Goal: Complete application form: Complete application form

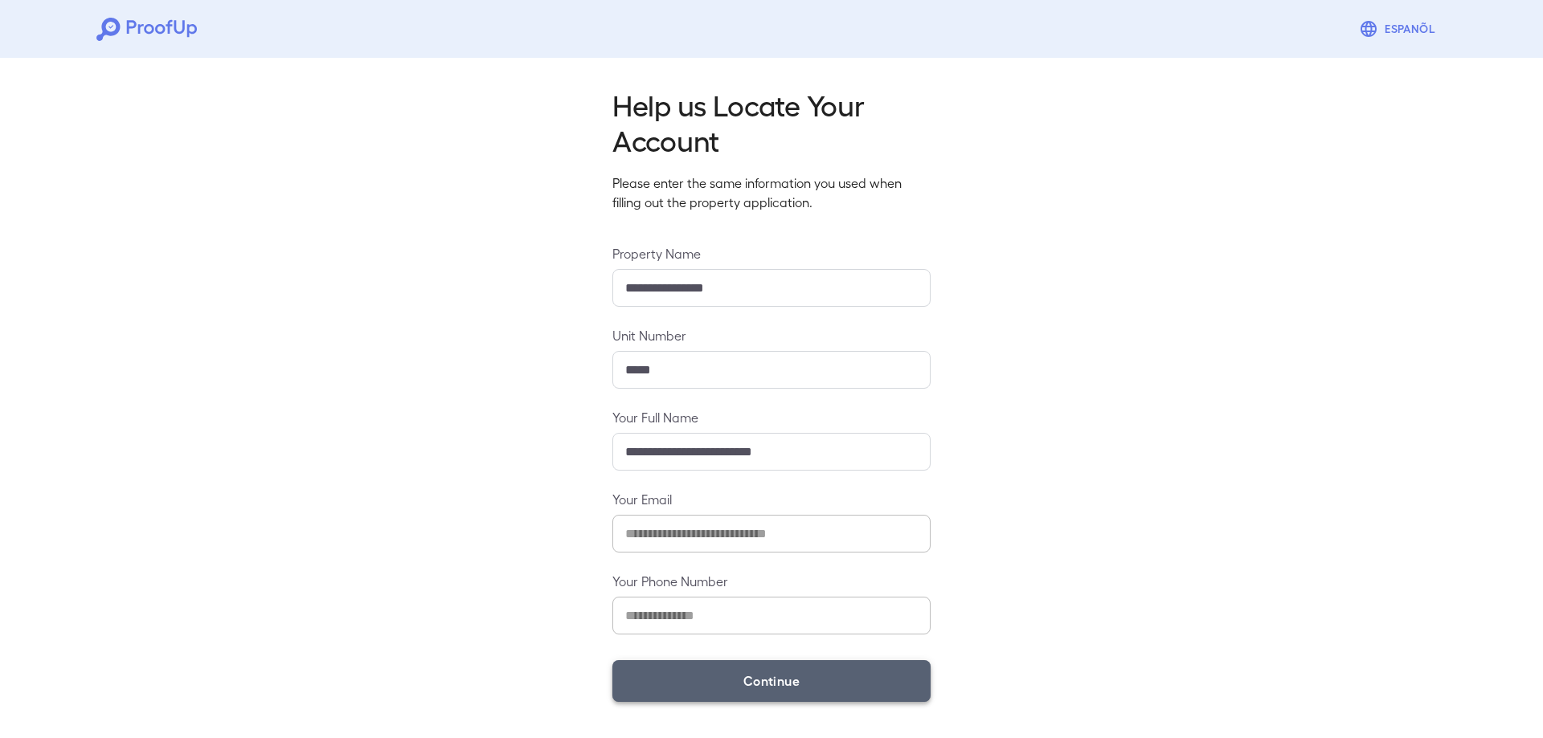
click at [734, 684] on button "Continue" at bounding box center [771, 681] width 318 height 42
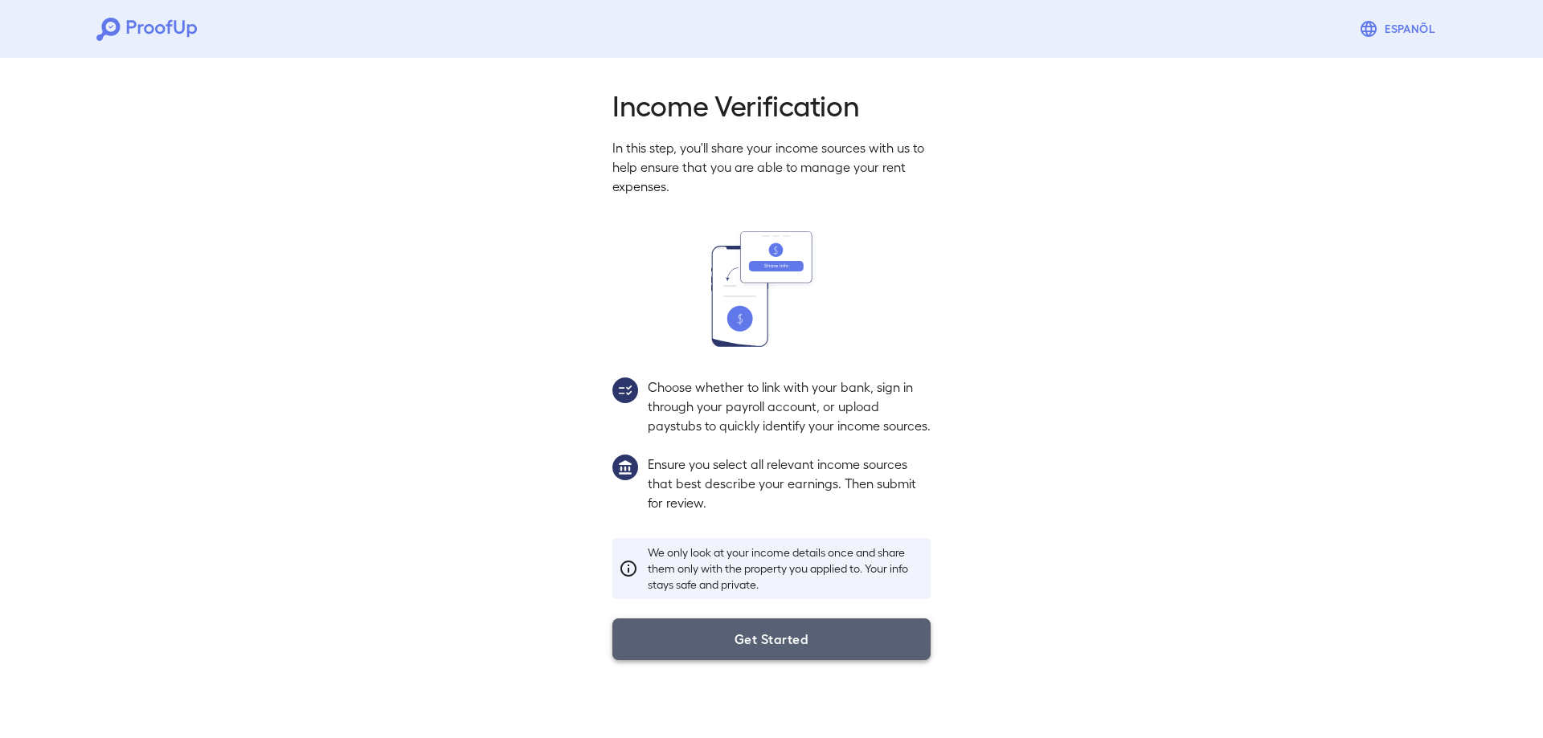
click at [754, 660] on button "Get Started" at bounding box center [771, 640] width 318 height 42
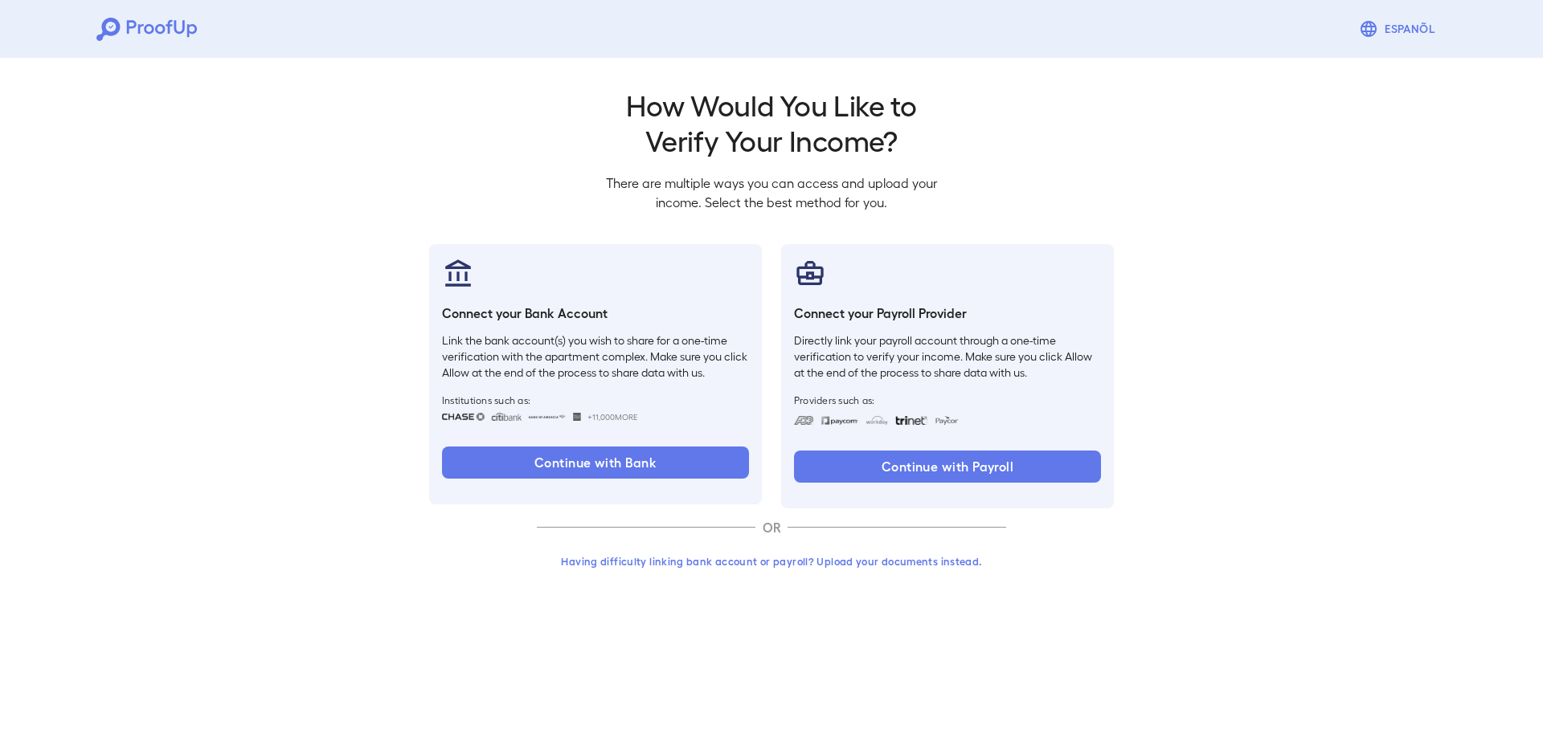
click at [791, 562] on button "Having difficulty linking bank account or payroll? Upload your documents instea…" at bounding box center [771, 561] width 469 height 29
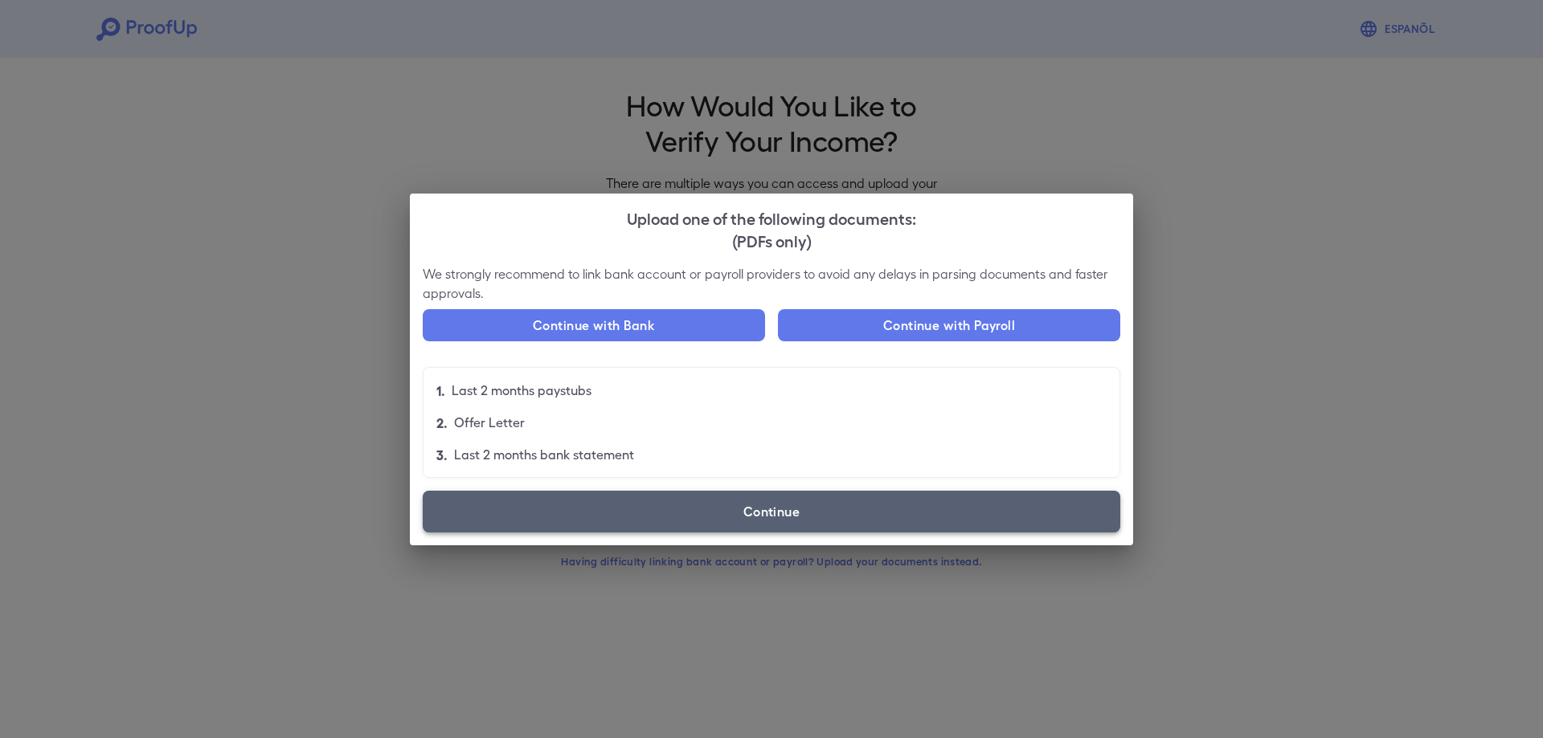
click at [654, 513] on label "Continue" at bounding box center [771, 512] width 697 height 42
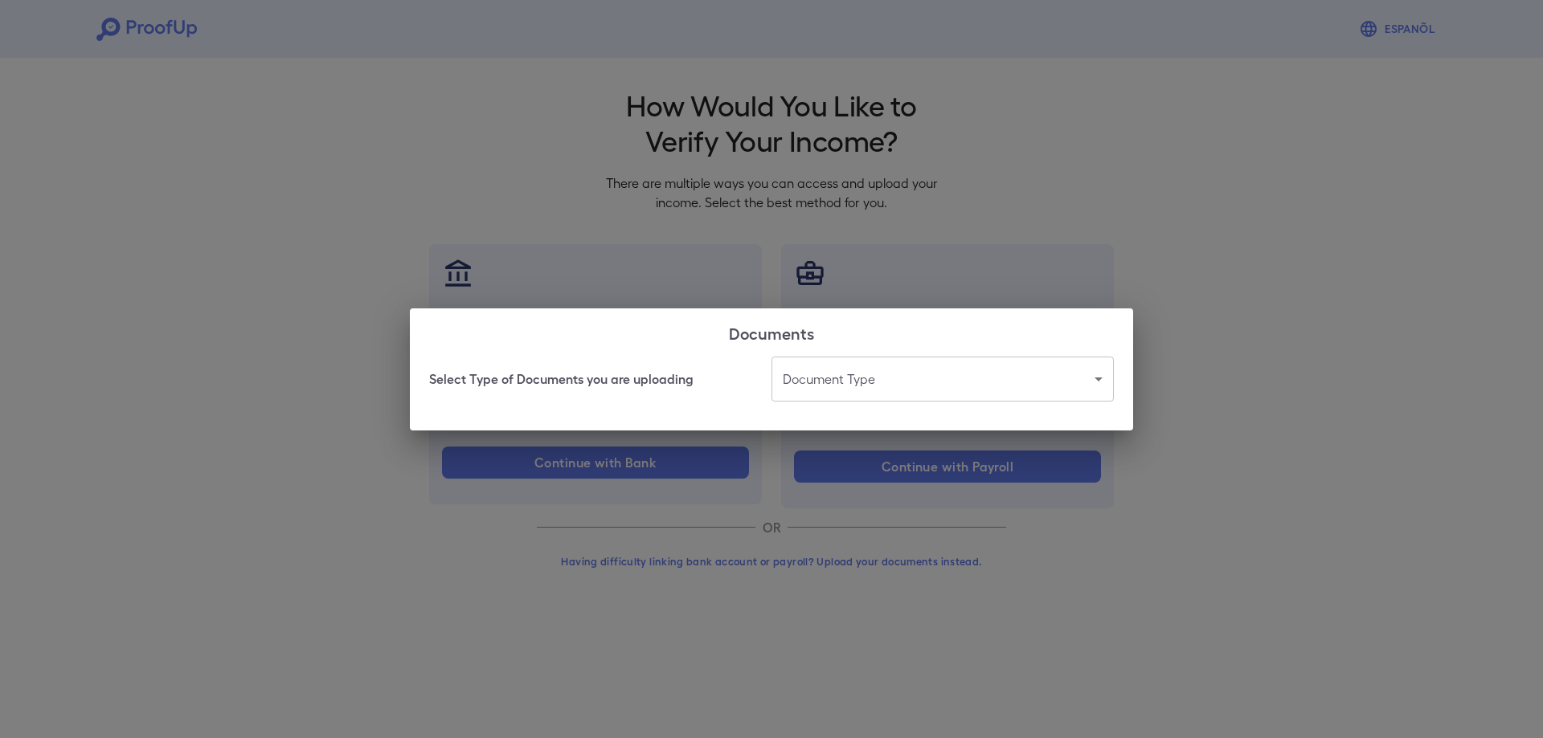
click at [838, 373] on body "Espanõl Go back How Would You Like to Verify Your Income? There are multiple wa…" at bounding box center [771, 307] width 1543 height 614
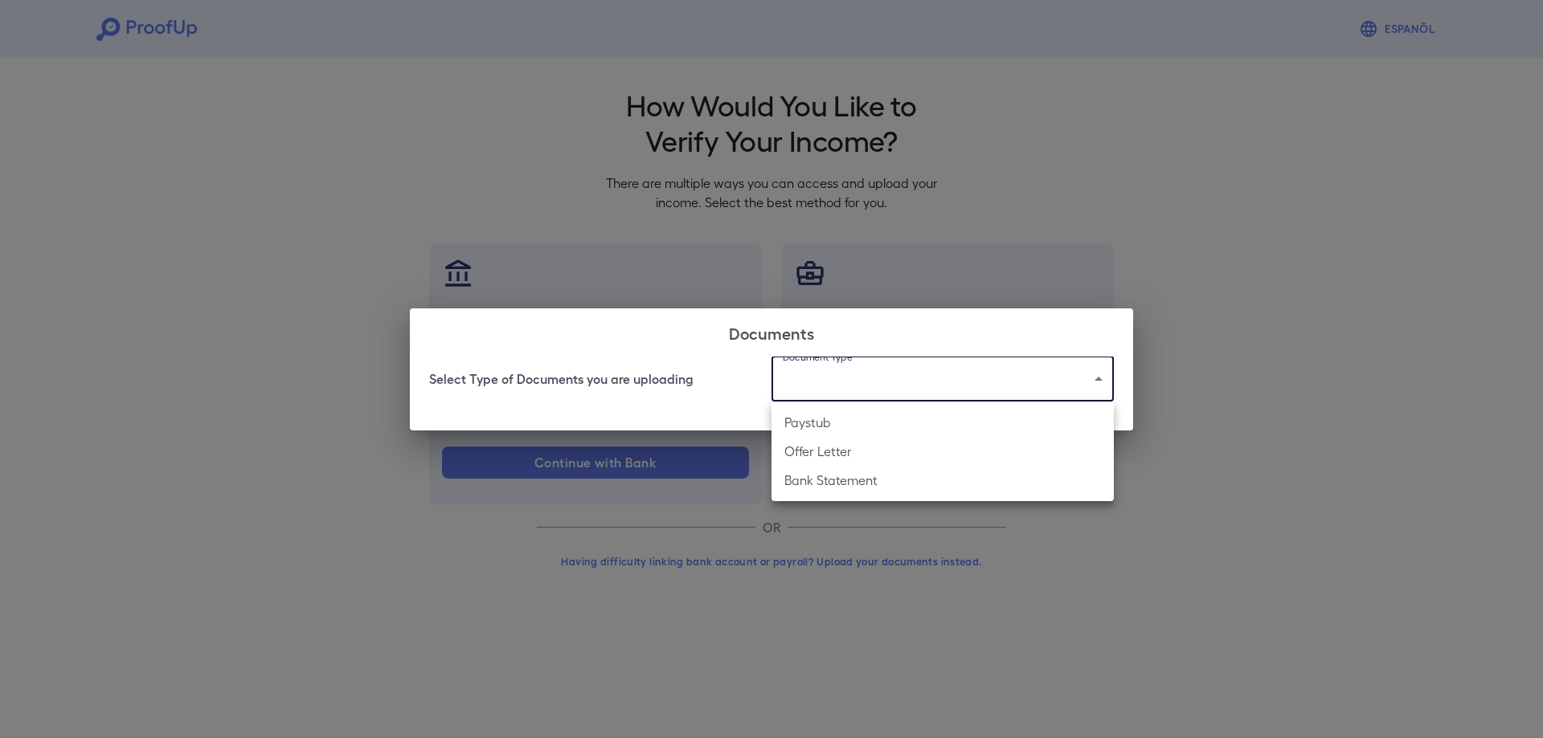
click at [861, 479] on li "Bank Statement" at bounding box center [942, 480] width 342 height 29
type input "**********"
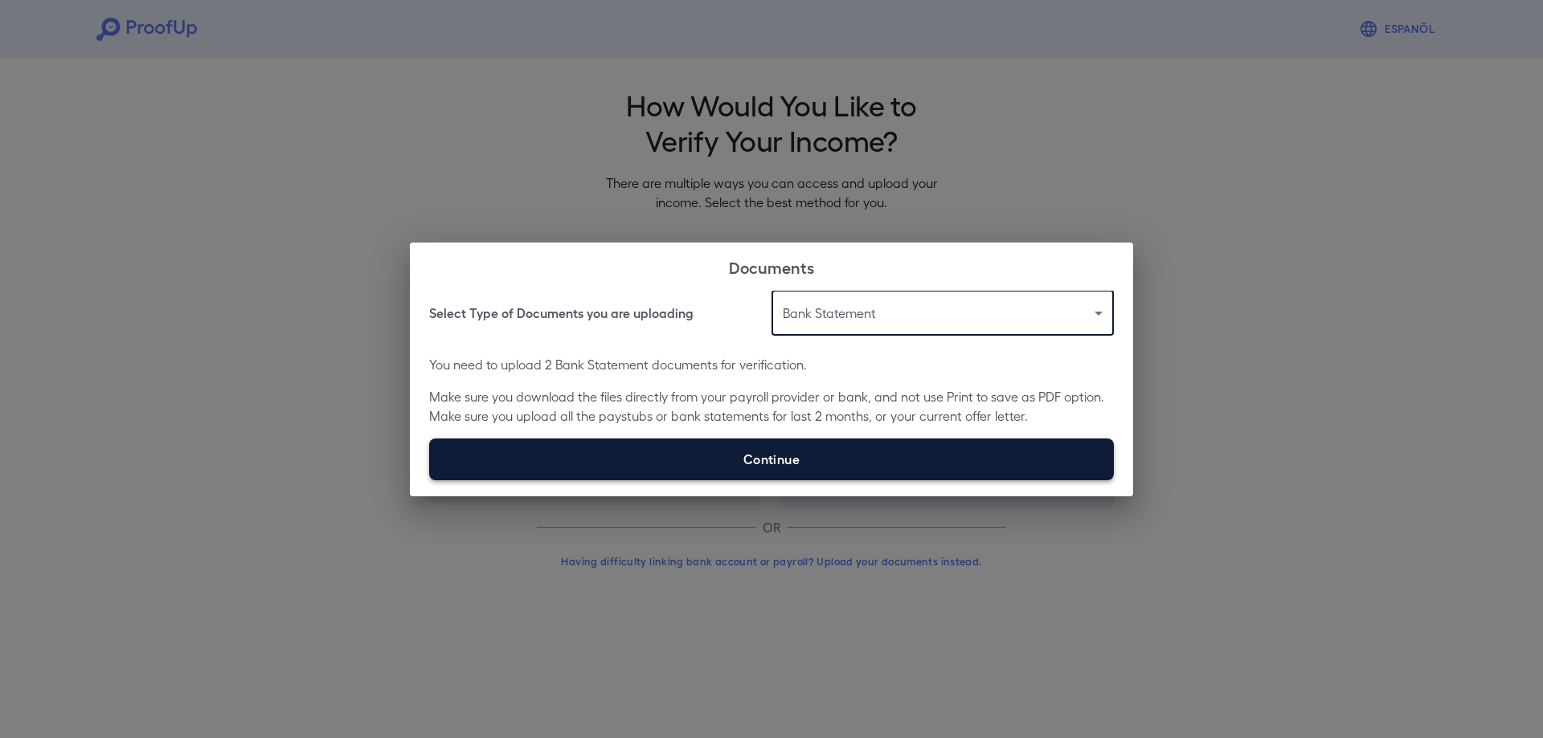
click at [762, 465] on label "Continue" at bounding box center [771, 460] width 684 height 42
click at [430, 480] on input "Continue" at bounding box center [429, 480] width 1 height 1
click at [778, 460] on label "Continue" at bounding box center [771, 460] width 684 height 42
click at [430, 480] on input "Continue" at bounding box center [429, 480] width 1 height 1
click at [836, 464] on label "Continue" at bounding box center [771, 460] width 684 height 42
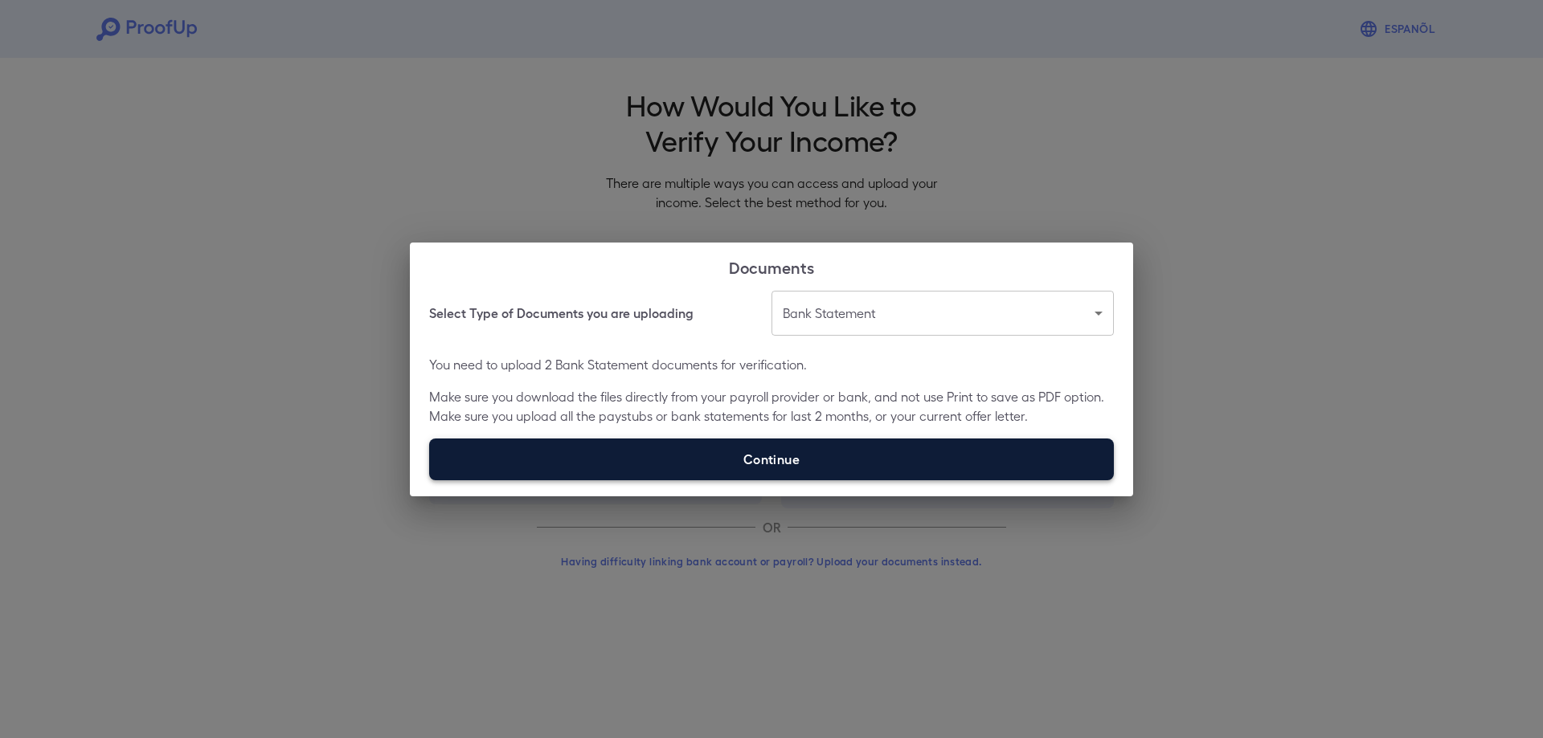
click at [430, 480] on input "Continue" at bounding box center [429, 480] width 1 height 1
type input "**********"
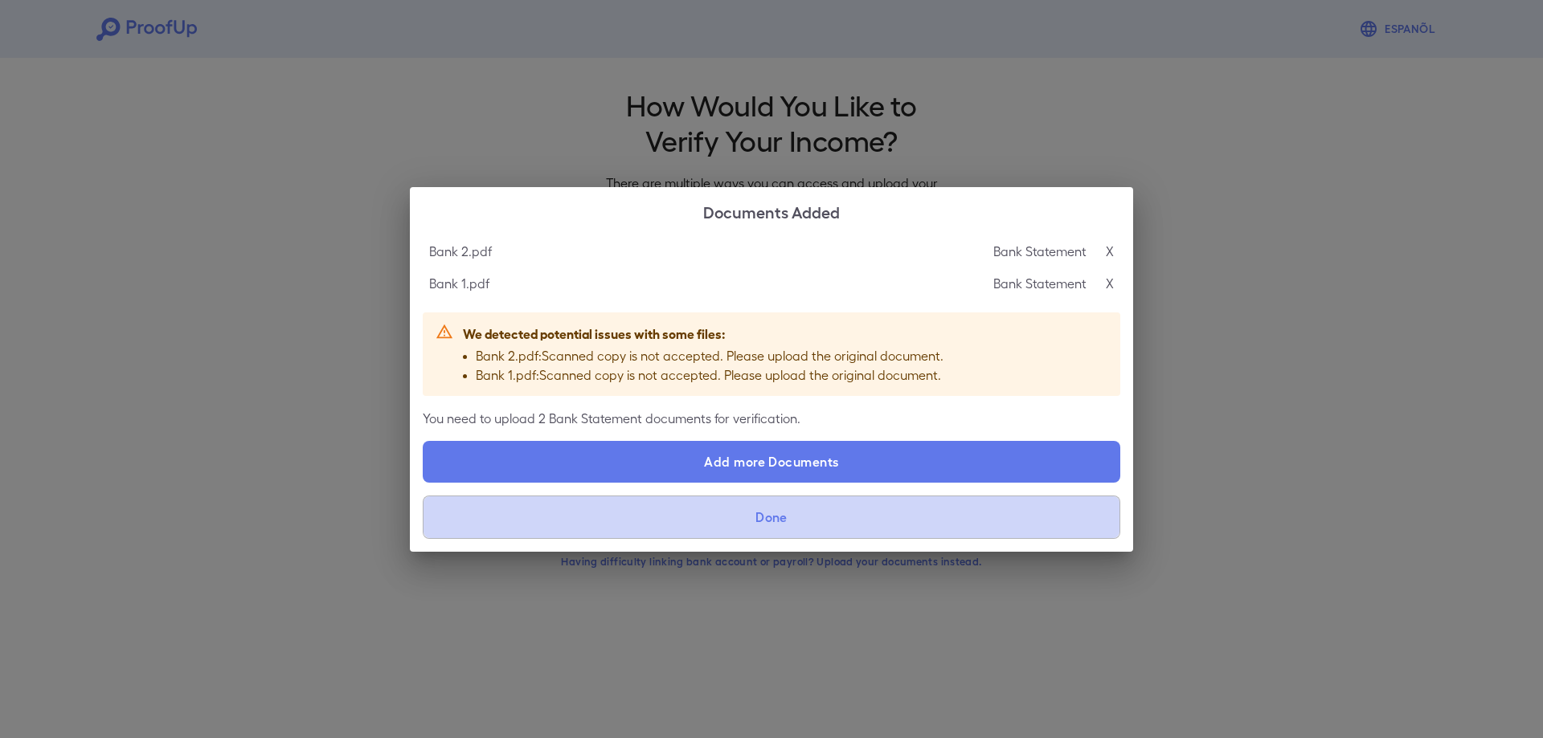
click at [784, 511] on button "Done" at bounding box center [771, 517] width 697 height 43
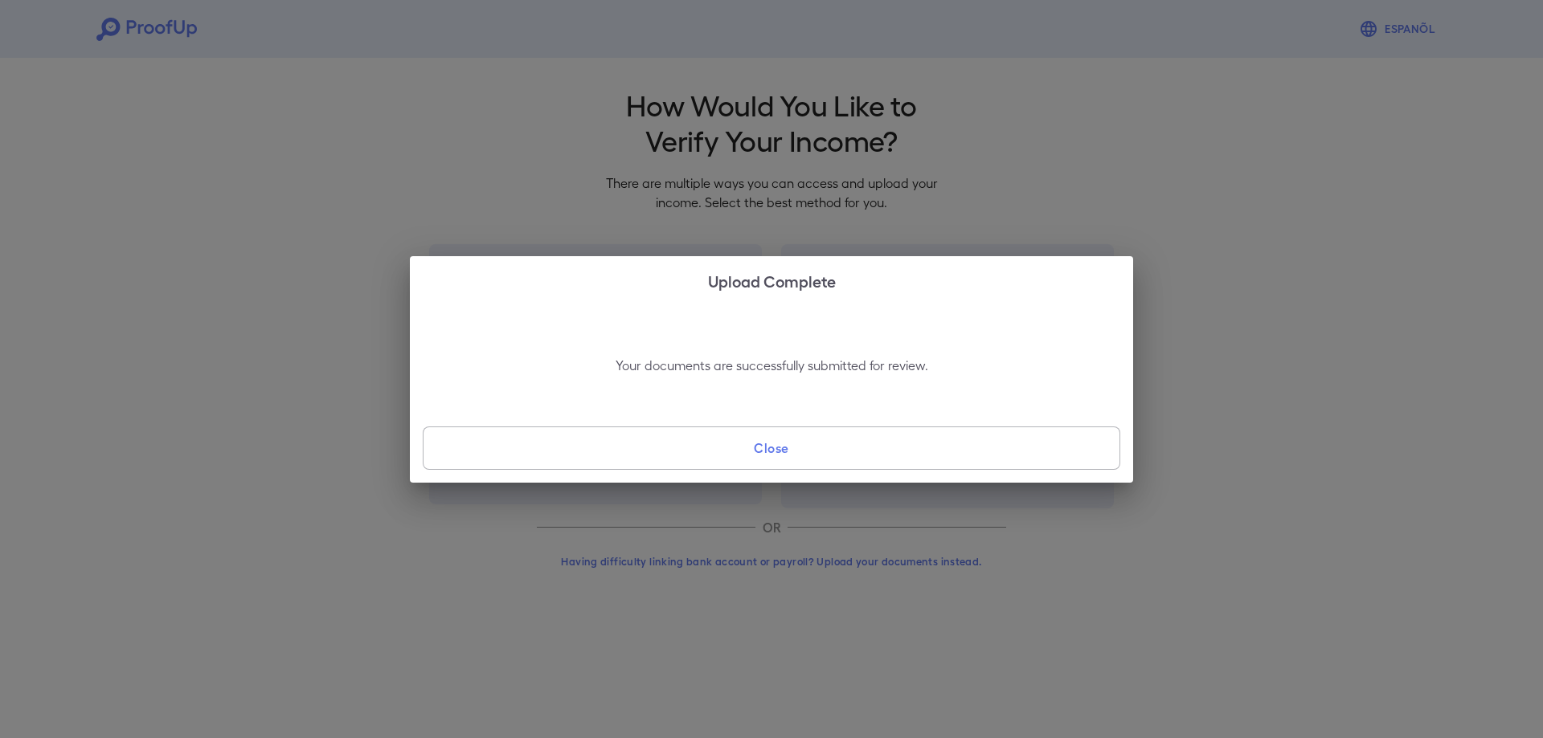
click at [791, 451] on button "Close" at bounding box center [771, 448] width 697 height 43
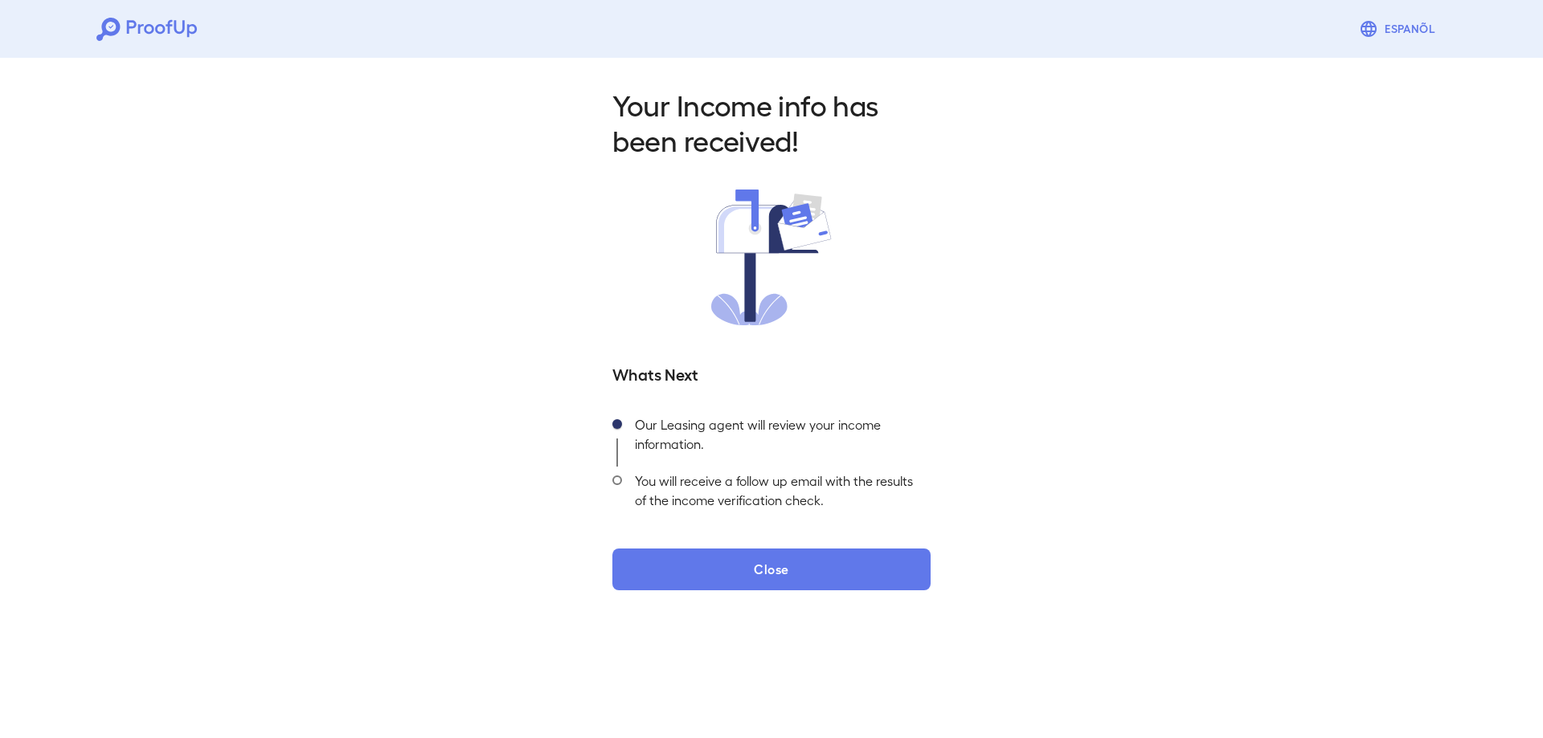
click at [740, 598] on div "Your Income info has been received! Whats Next Our Leasing agent will review yo…" at bounding box center [771, 333] width 1543 height 565
